Goal: Information Seeking & Learning: Find specific fact

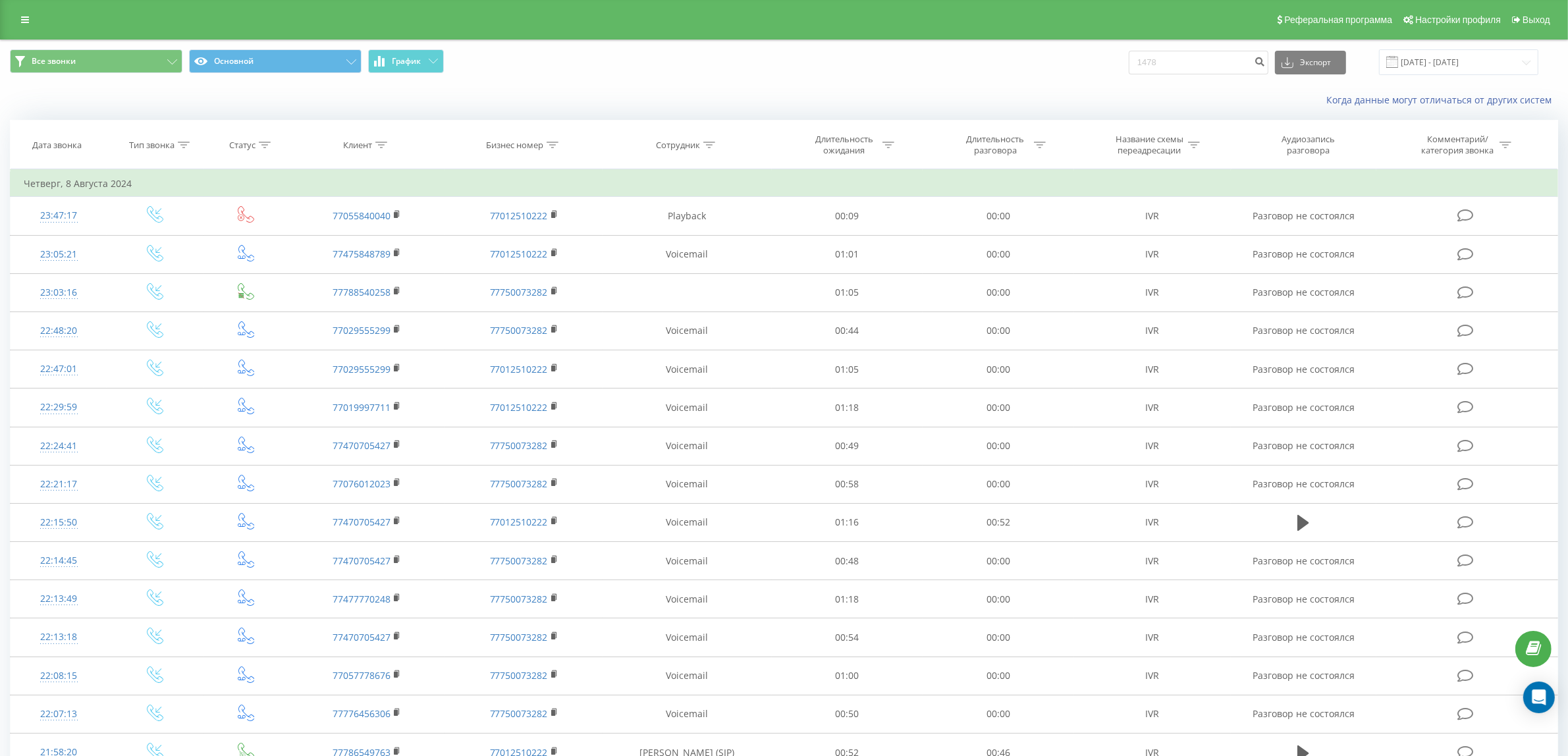
type input "1478"
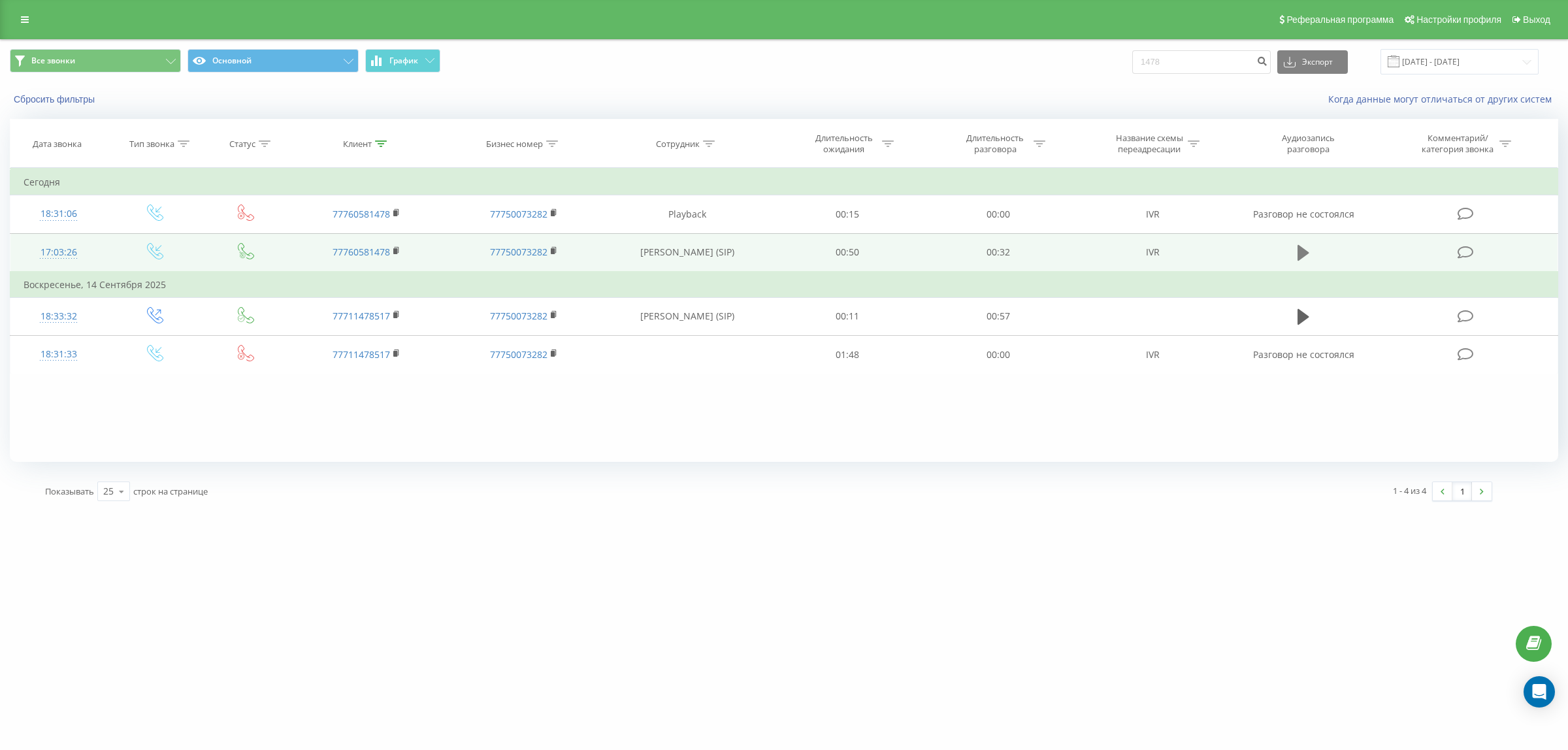
click at [1302, 245] on icon at bounding box center [1303, 252] width 12 height 19
